Goal: Task Accomplishment & Management: Manage account settings

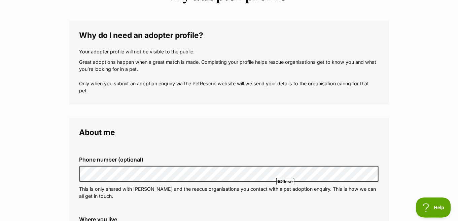
scroll to position [90, 0]
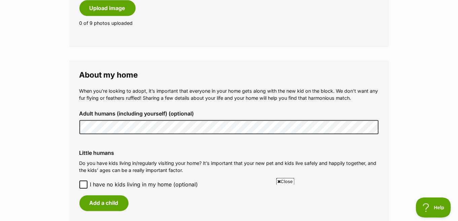
scroll to position [457, 0]
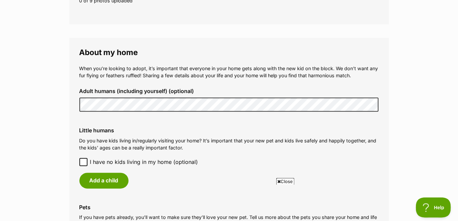
click at [82, 162] on icon at bounding box center [83, 162] width 4 height 3
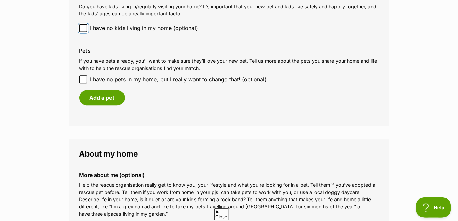
scroll to position [596, 0]
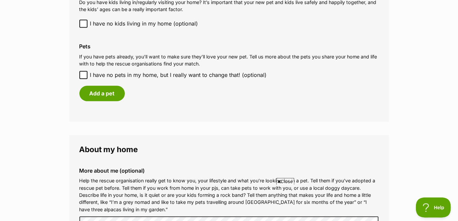
click at [84, 74] on icon at bounding box center [83, 74] width 4 height 3
click at [84, 74] on input "I have no pets in my home, but I really want to change that! (optional)" at bounding box center [83, 75] width 8 height 8
checkbox input "true"
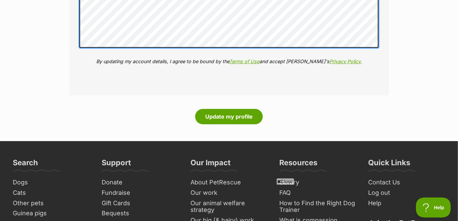
scroll to position [838, 0]
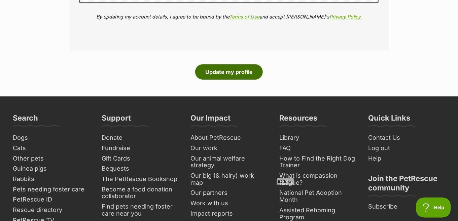
click at [235, 64] on button "Update my profile" at bounding box center [229, 71] width 68 height 15
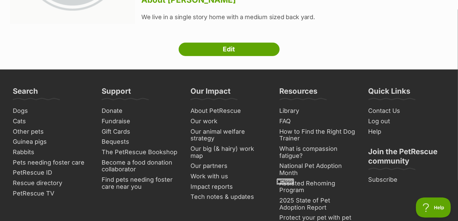
scroll to position [156, 0]
